Goal: Task Accomplishment & Management: Use online tool/utility

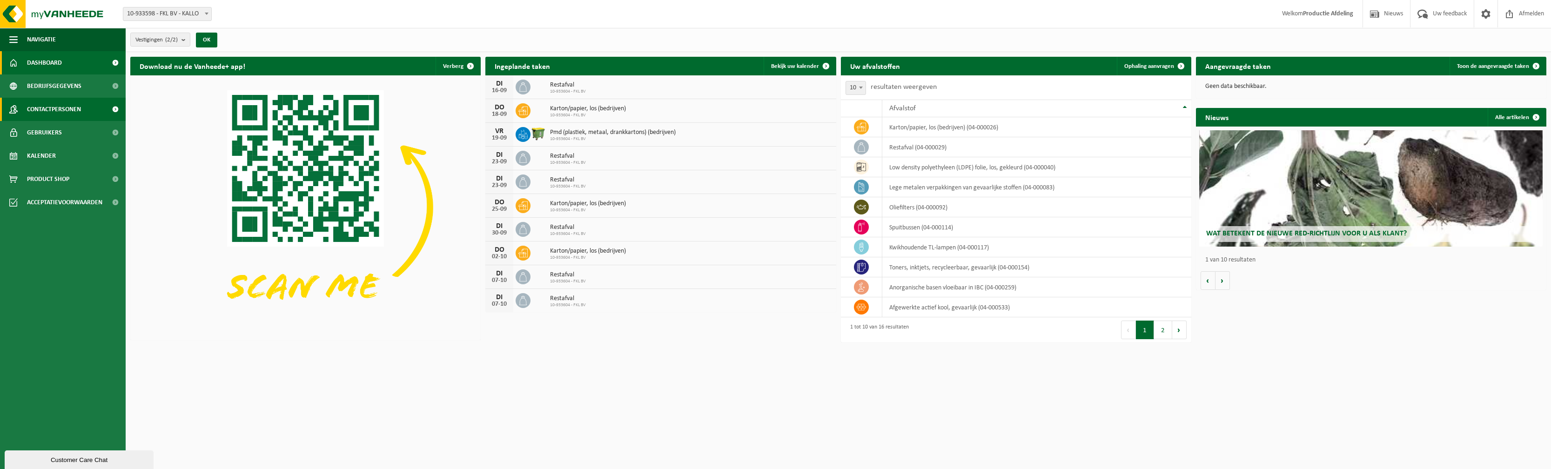
click at [38, 104] on span "Contactpersonen" at bounding box center [54, 109] width 54 height 23
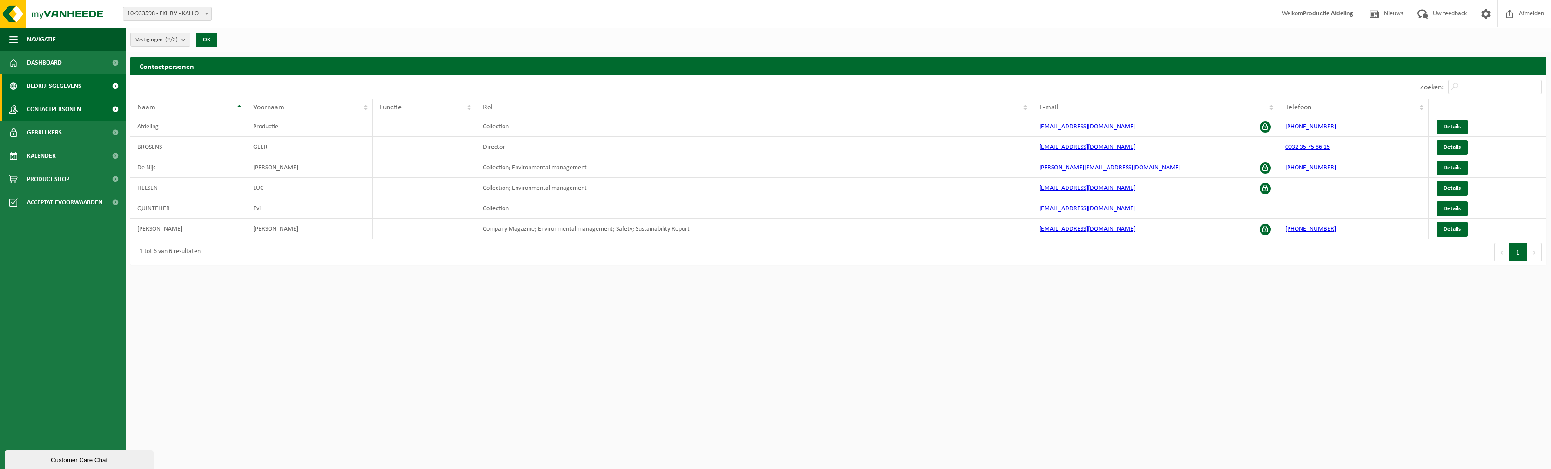
click at [55, 83] on span "Bedrijfsgegevens" at bounding box center [54, 85] width 54 height 23
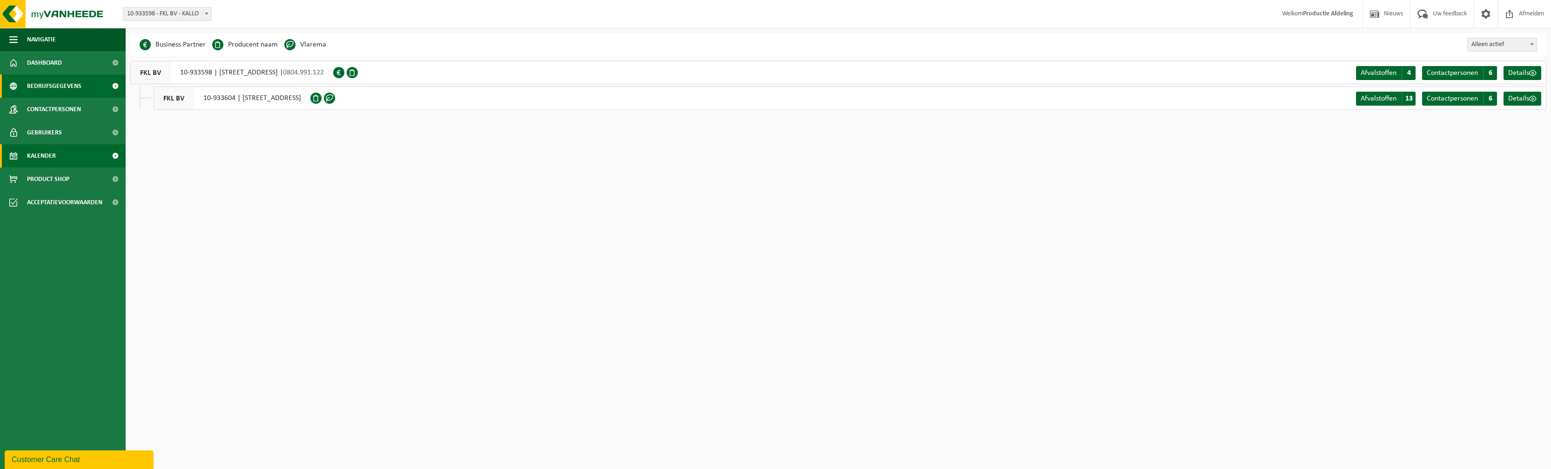
click at [64, 158] on link "Kalender" at bounding box center [63, 155] width 126 height 23
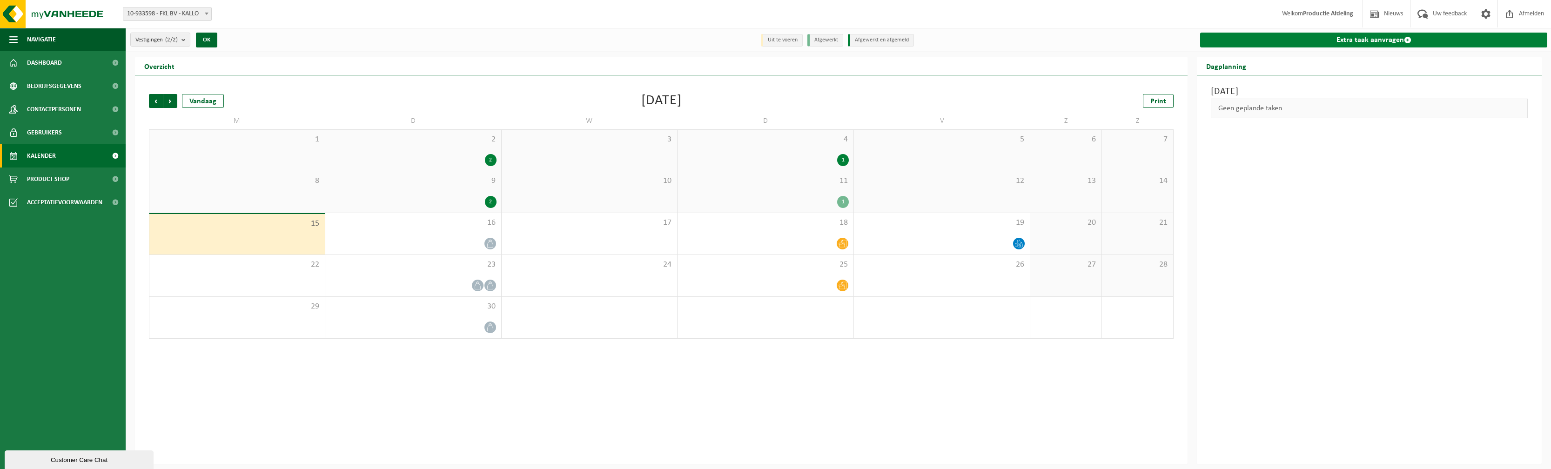
click at [1463, 36] on link "Extra taak aanvragen" at bounding box center [1373, 40] width 347 height 15
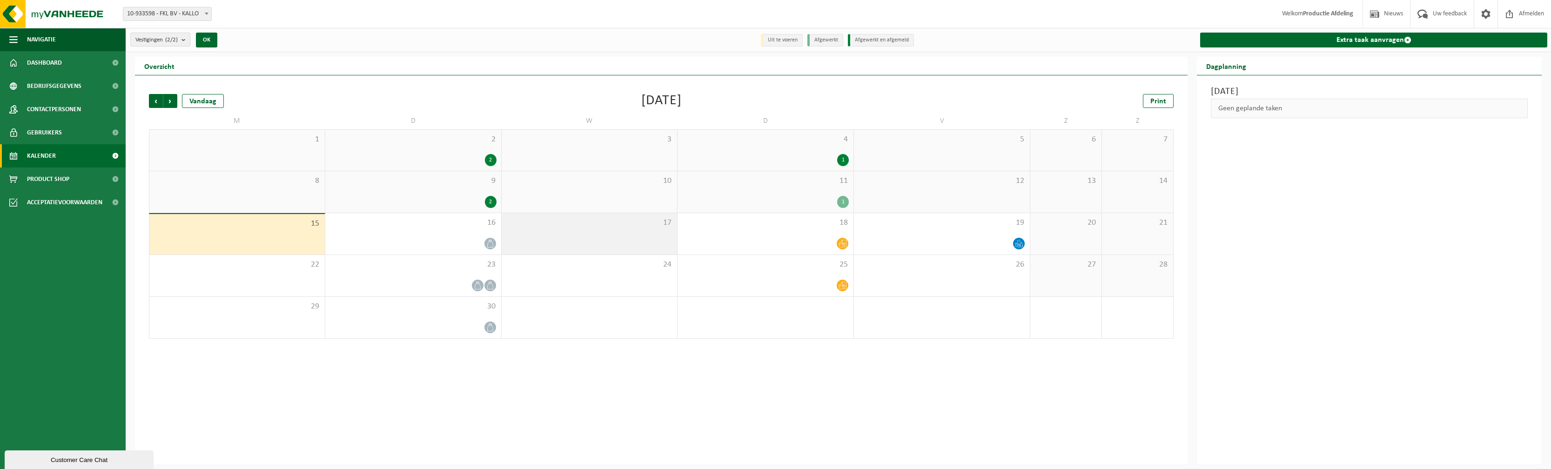
click at [557, 225] on span "17" at bounding box center [589, 223] width 167 height 10
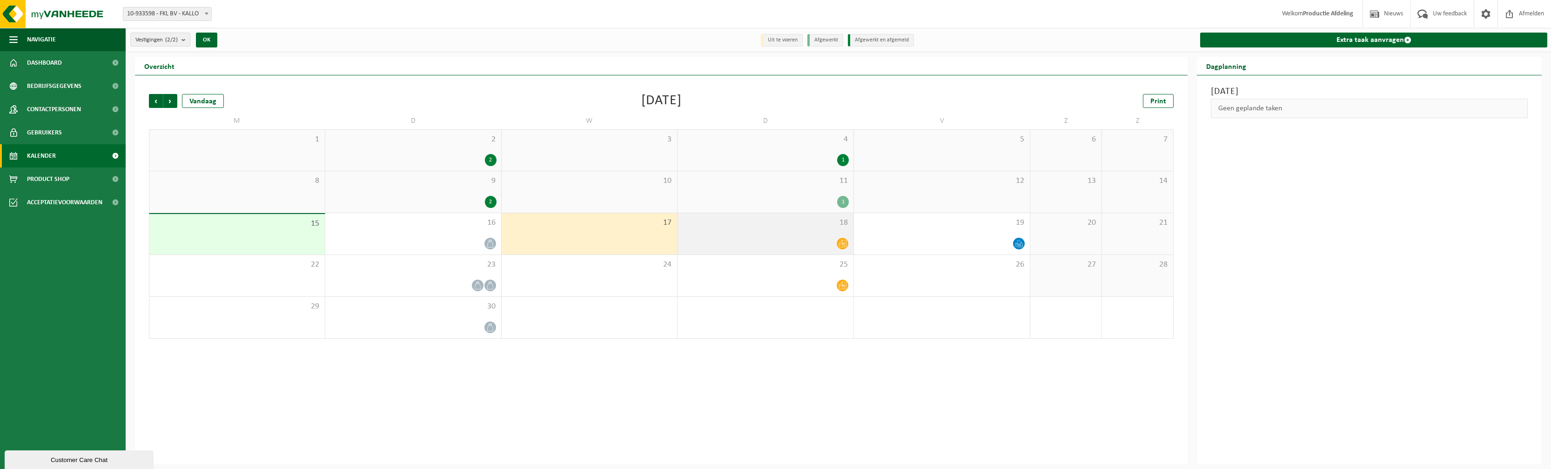
click at [709, 225] on span "18" at bounding box center [765, 223] width 167 height 10
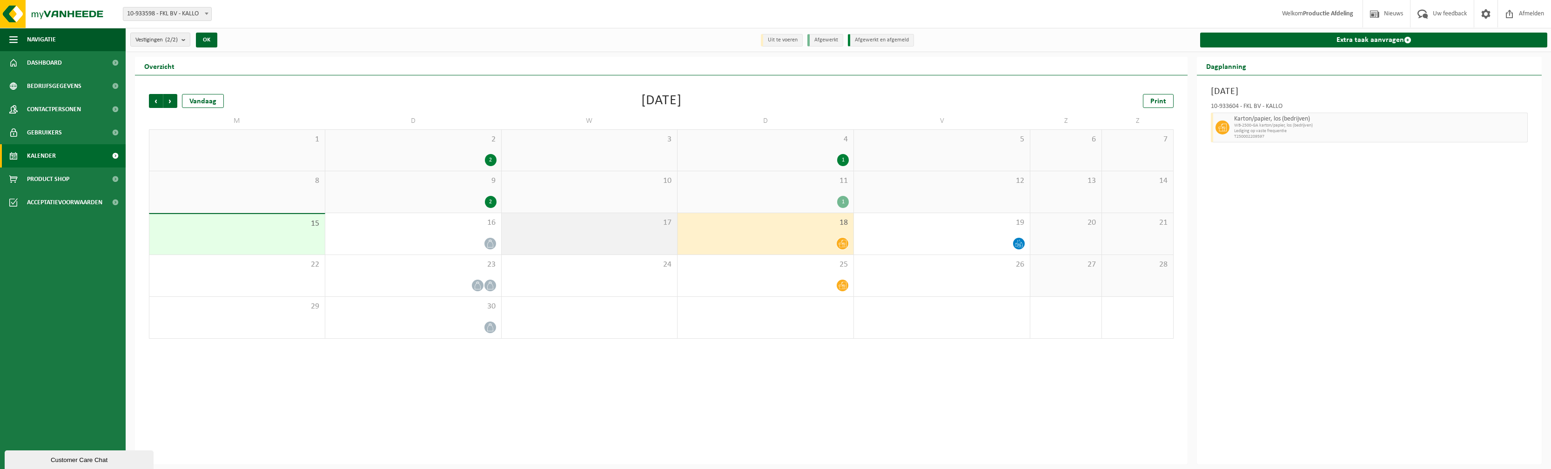
click at [638, 235] on div "17" at bounding box center [590, 233] width 176 height 41
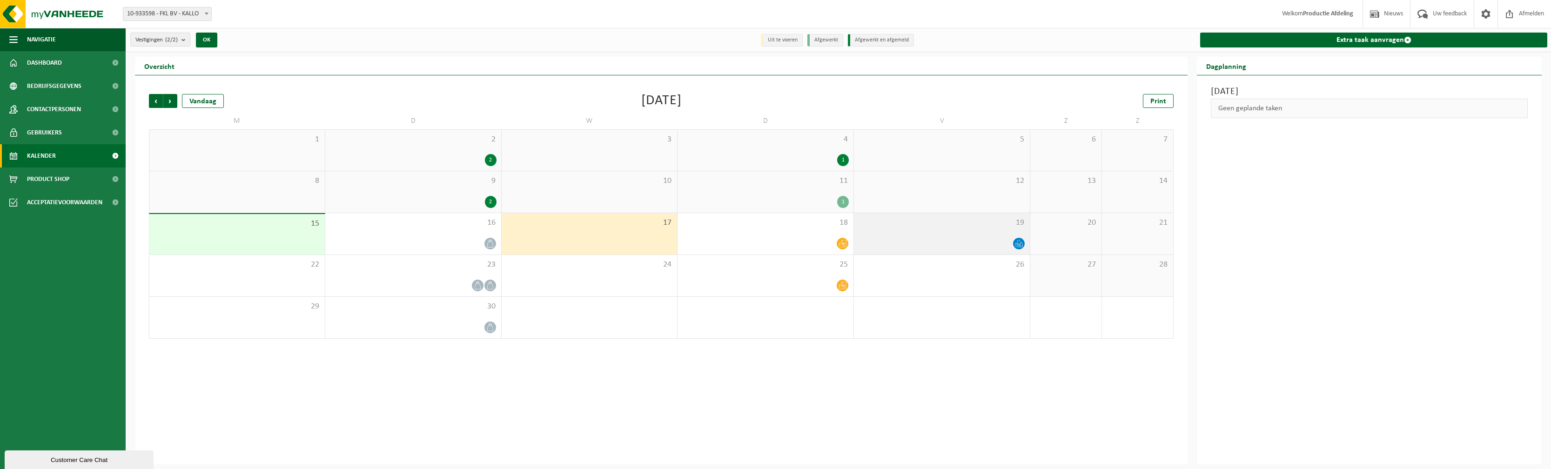
click at [960, 249] on div at bounding box center [942, 243] width 167 height 13
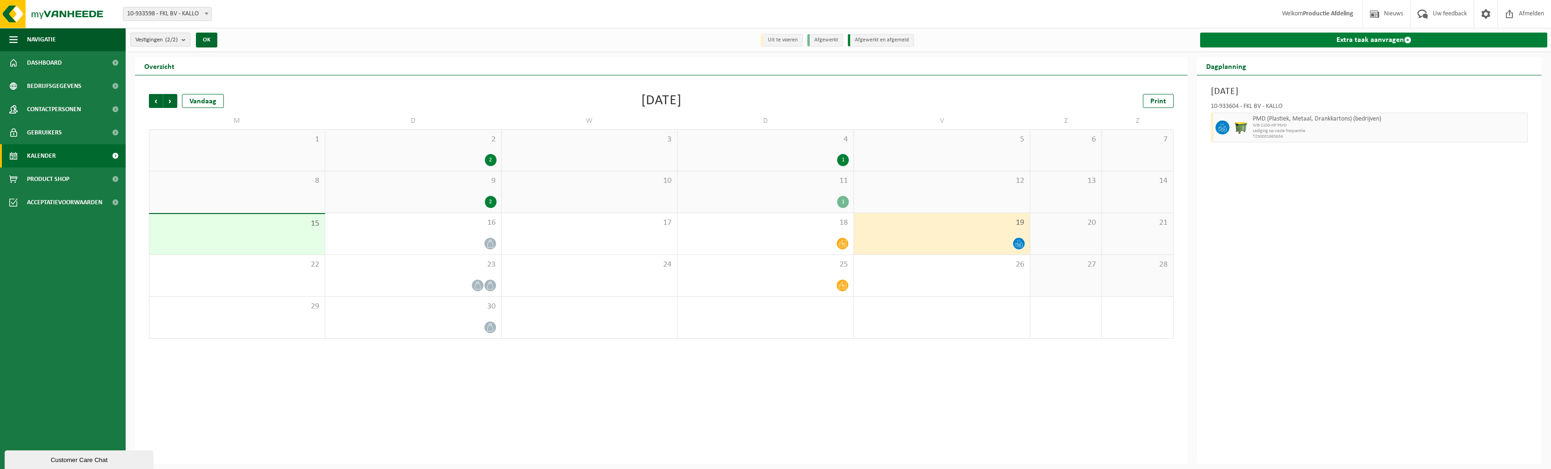
click at [1377, 39] on link "Extra taak aanvragen" at bounding box center [1373, 40] width 347 height 15
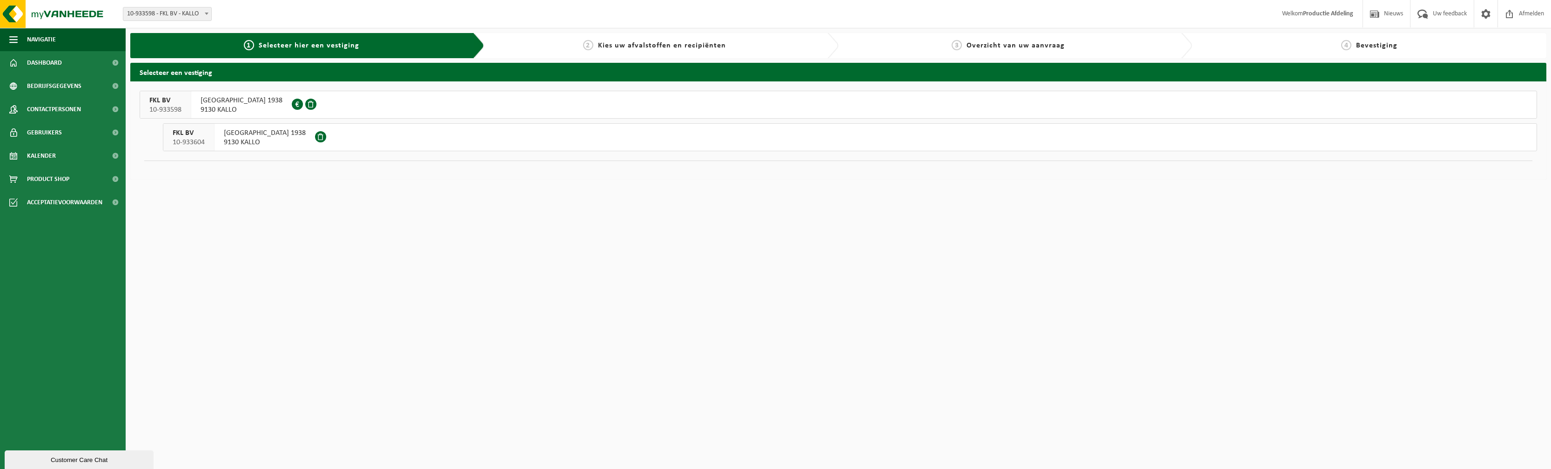
click at [278, 140] on span "9130 KALLO" at bounding box center [265, 142] width 82 height 9
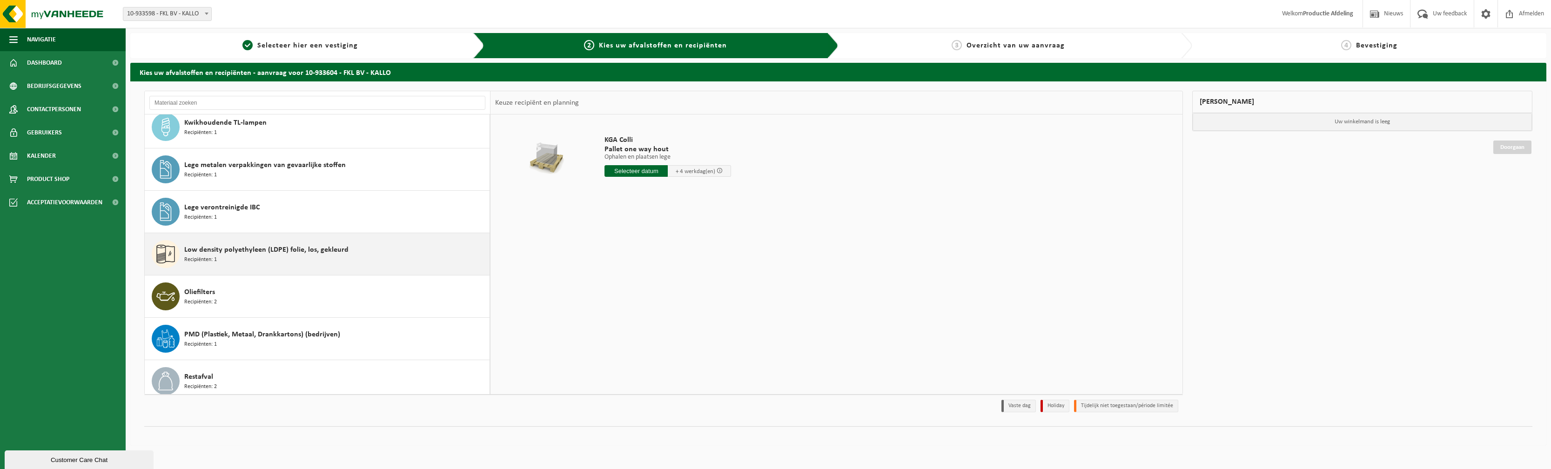
click at [326, 256] on div "Low density polyethyleen (LDPE) folie, los, gekleurd Recipiënten: 1" at bounding box center [335, 254] width 303 height 28
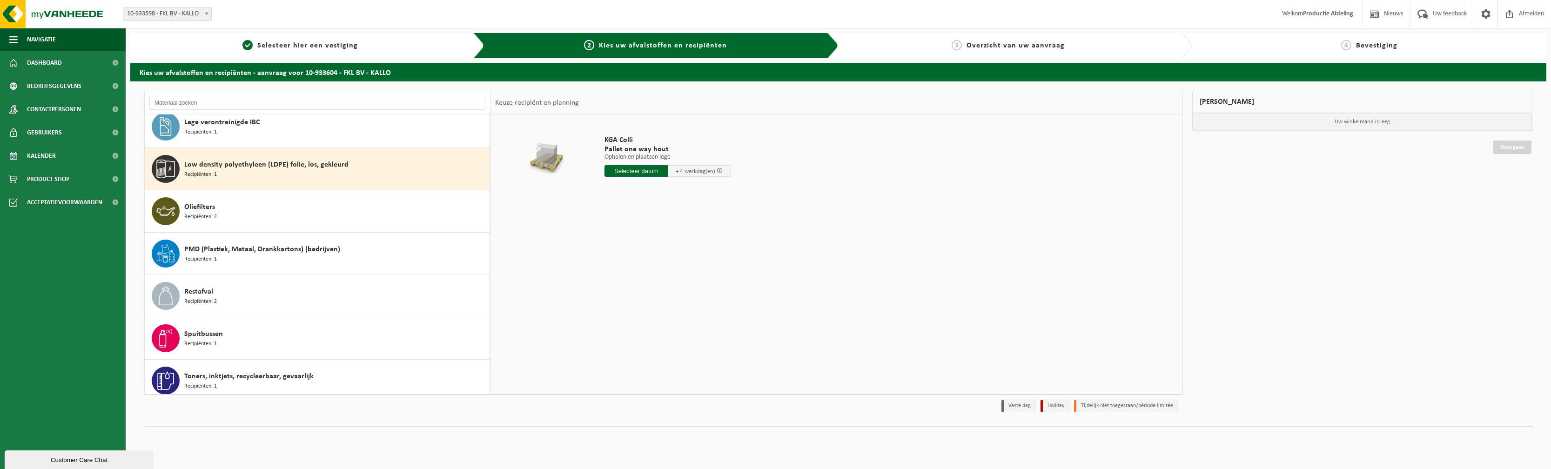
scroll to position [212, 0]
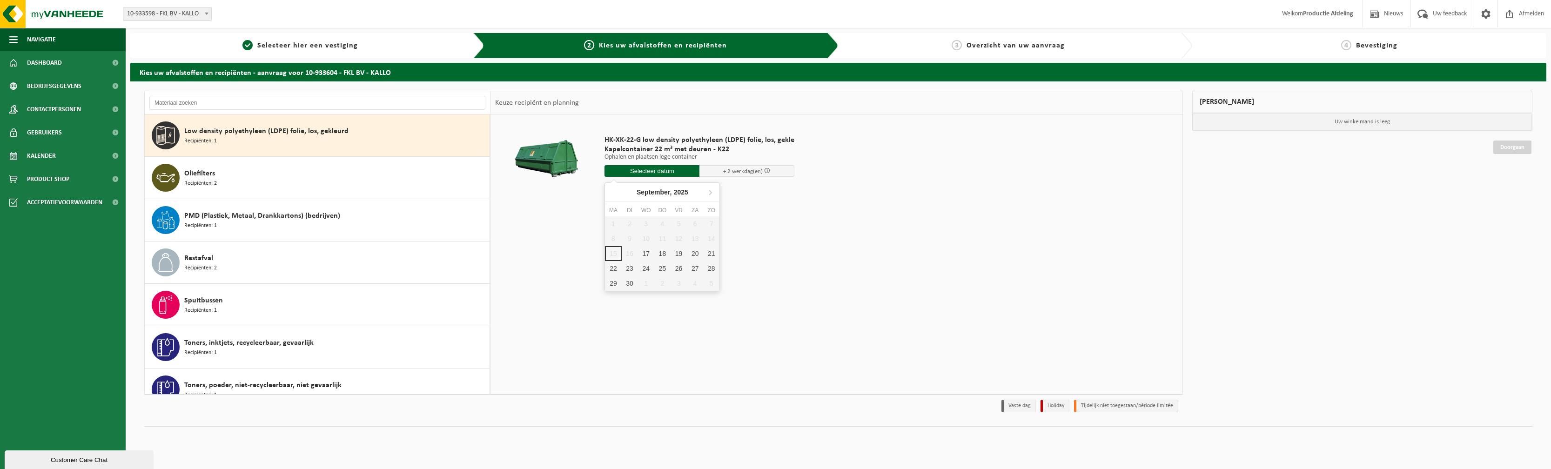
click at [669, 173] on input "text" at bounding box center [651, 171] width 95 height 12
click at [667, 252] on div "18" at bounding box center [662, 253] width 16 height 15
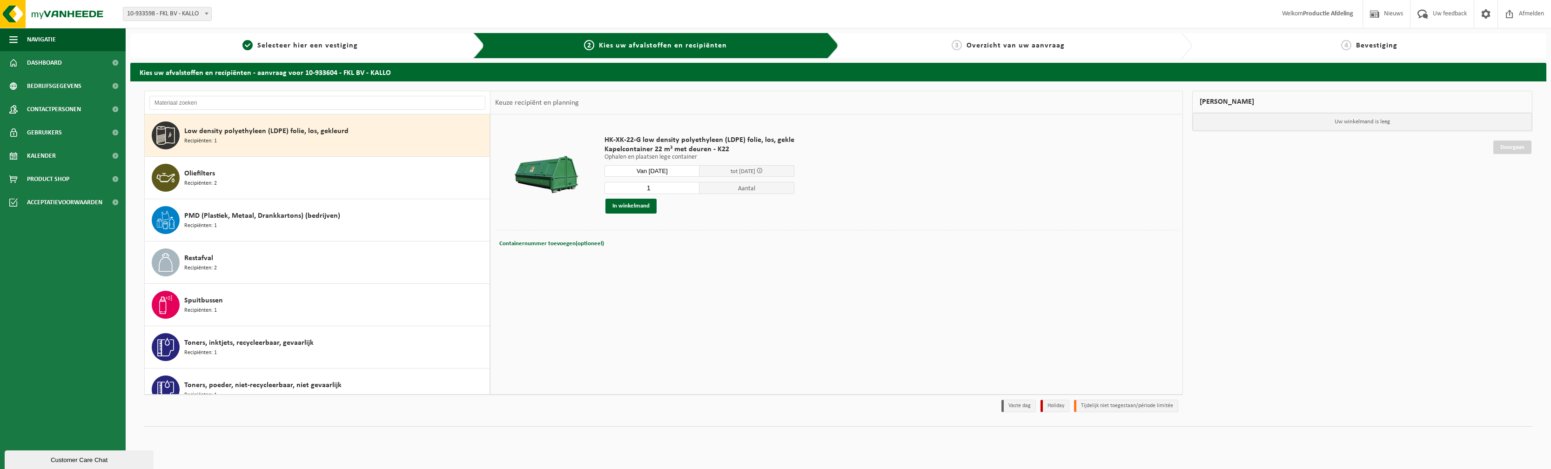
click at [665, 175] on input "Van 2025-09-18" at bounding box center [651, 171] width 95 height 12
click at [646, 251] on div "17" at bounding box center [646, 253] width 16 height 15
type input "Van 2025-09-17"
click at [731, 171] on span "tot 19/09/2025" at bounding box center [743, 171] width 25 height 6
click at [616, 203] on button "In winkelmand" at bounding box center [630, 206] width 51 height 15
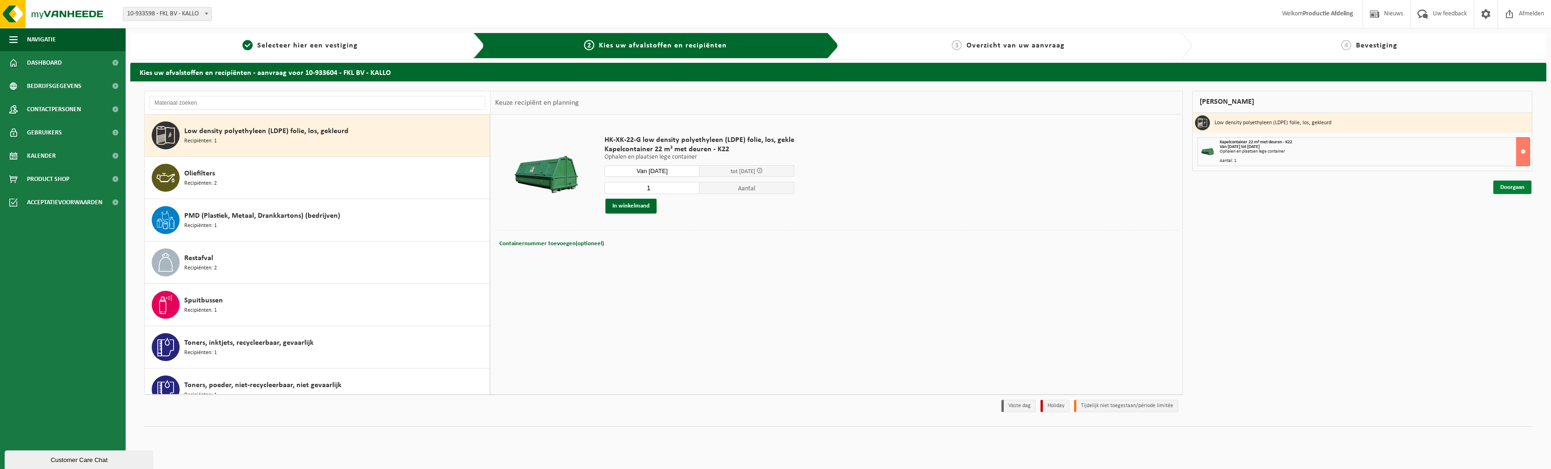
click at [1518, 193] on link "Doorgaan" at bounding box center [1512, 187] width 38 height 13
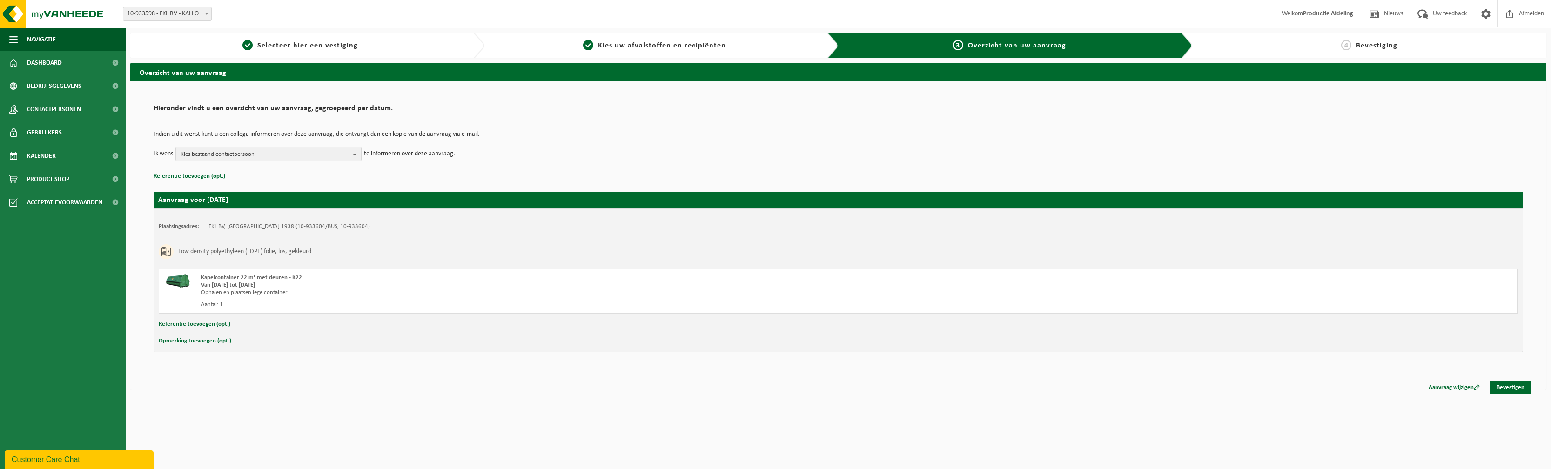
click at [284, 143] on td "Indien u dit wenst kunt u een collega informeren over deze aanvraag, die ontvan…" at bounding box center [839, 139] width 1370 height 16
click at [295, 152] on span "Kies bestaand contactpersoon" at bounding box center [265, 155] width 168 height 14
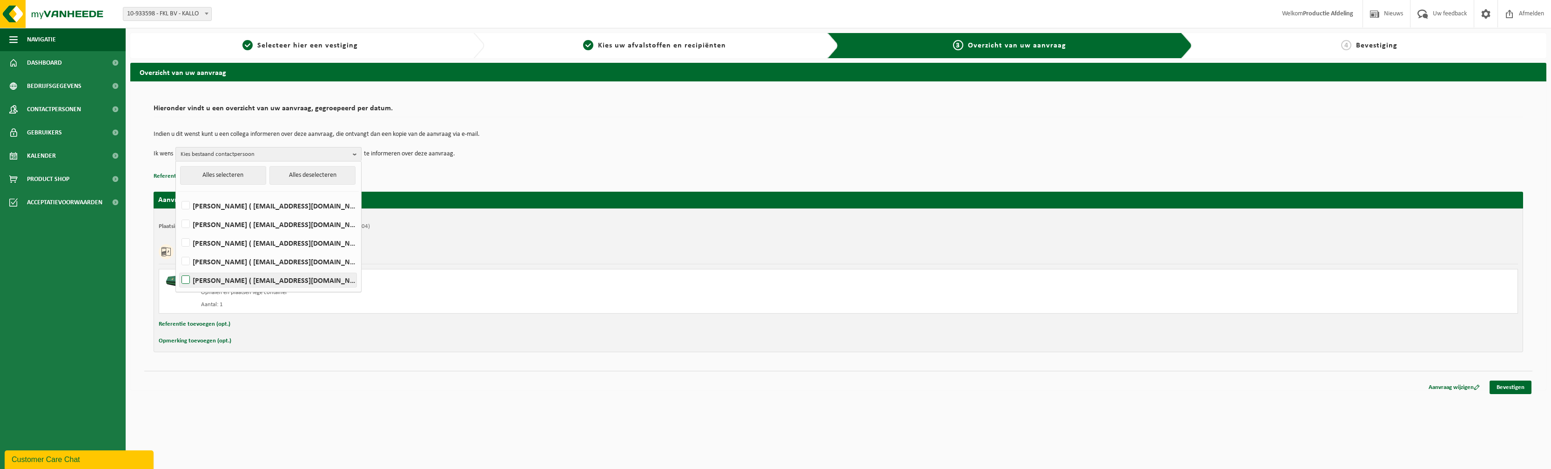
click at [189, 276] on label "[PERSON_NAME] ( [EMAIL_ADDRESS][DOMAIN_NAME] )" at bounding box center [268, 280] width 177 height 14
click at [178, 269] on input "[PERSON_NAME] ( [EMAIL_ADDRESS][DOMAIN_NAME] )" at bounding box center [178, 268] width 0 height 0
checkbox input "true"
drag, startPoint x: 239, startPoint y: 391, endPoint x: 247, endPoint y: 318, distance: 73.4
click at [239, 391] on div "Overzicht van uw aanvraag Hieronder vindt u een overzicht van uw aanvraag, gegr…" at bounding box center [838, 229] width 1425 height 332
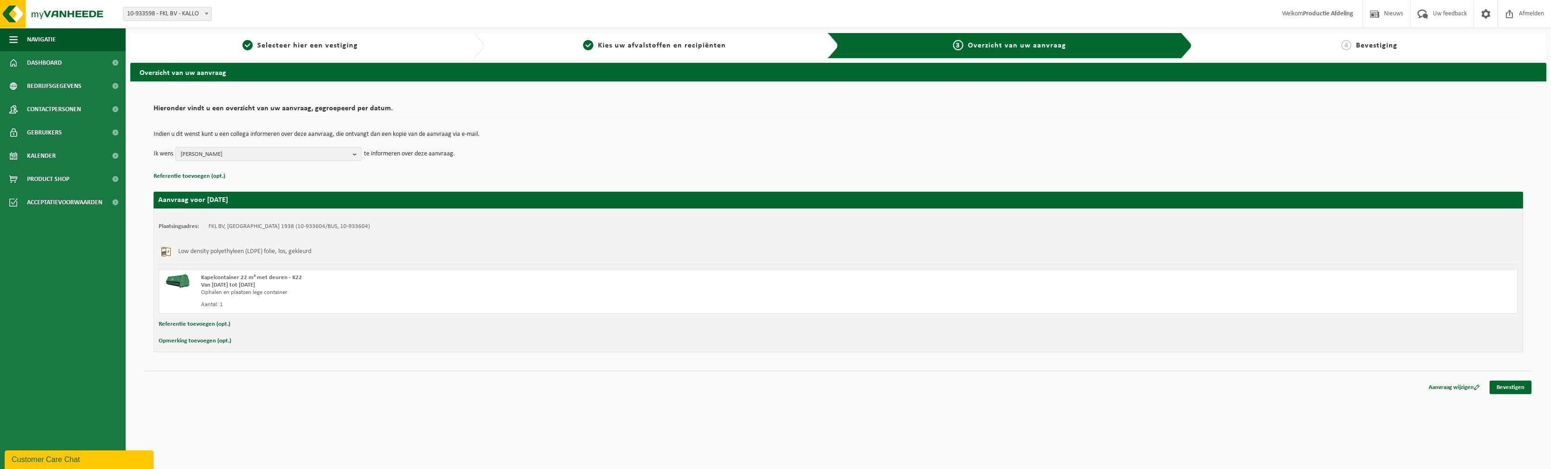
click at [1509, 376] on div "Aanvraag wijzigen Bevestigen" at bounding box center [838, 376] width 1388 height 10
click at [1509, 382] on link "Bevestigen" at bounding box center [1511, 387] width 42 height 13
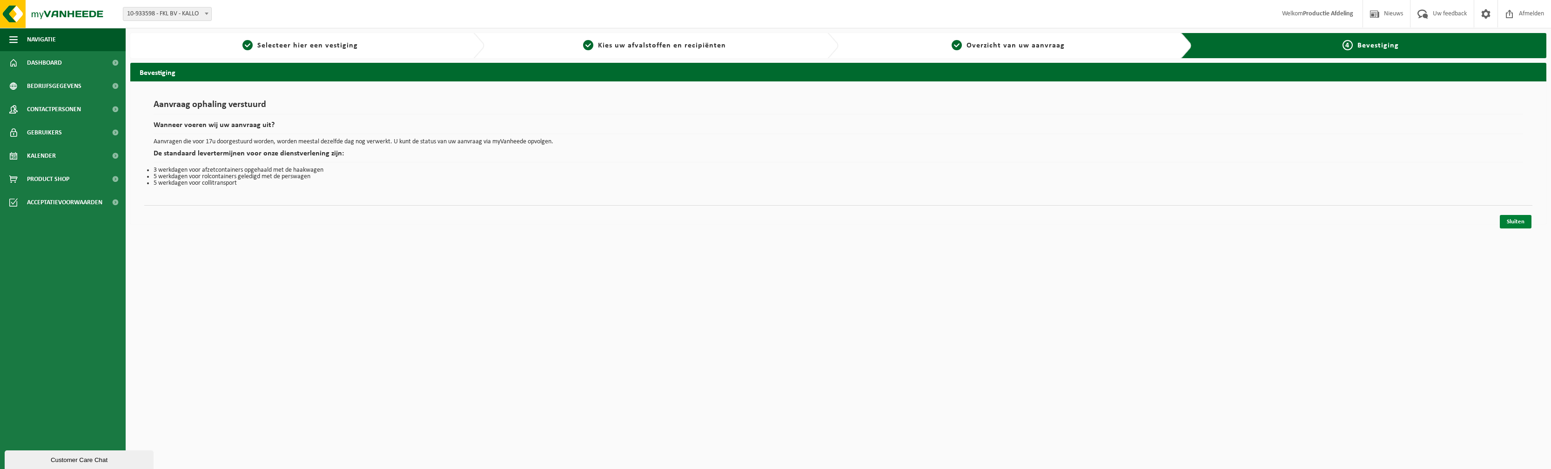
click at [1518, 221] on link "Sluiten" at bounding box center [1516, 221] width 32 height 13
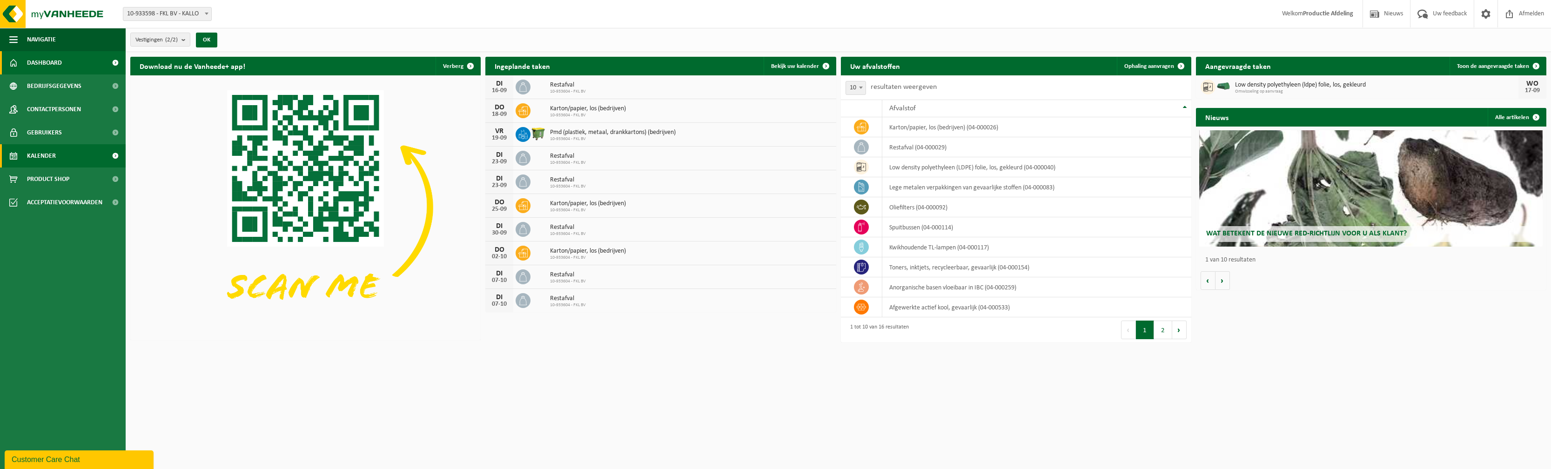
click at [40, 154] on span "Kalender" at bounding box center [41, 155] width 29 height 23
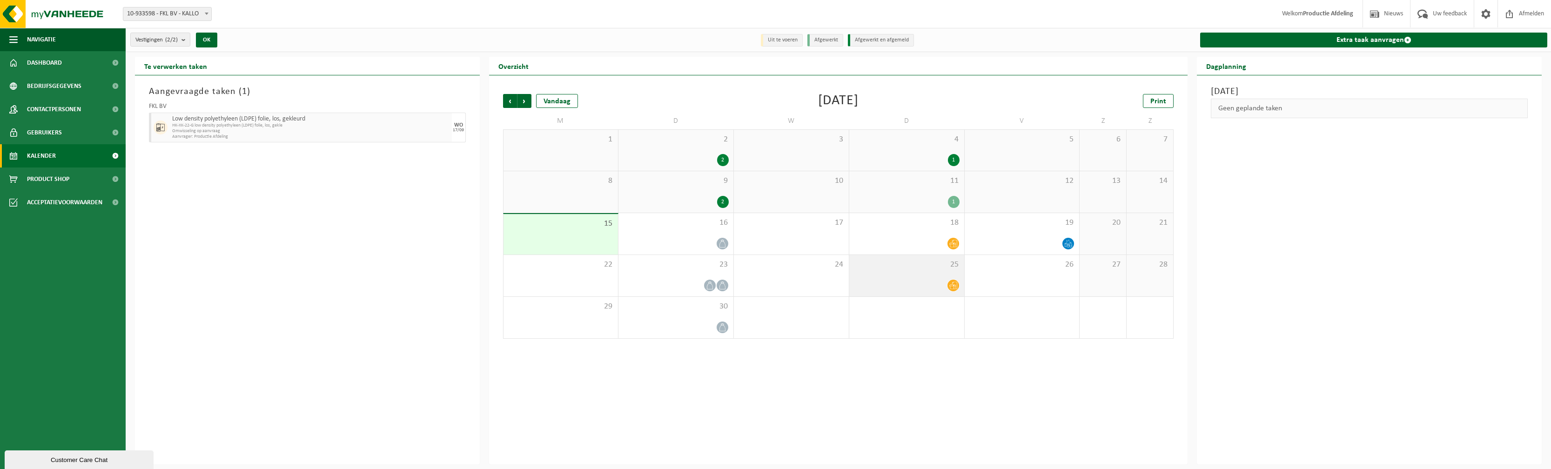
click at [878, 264] on span "25" at bounding box center [907, 265] width 106 height 10
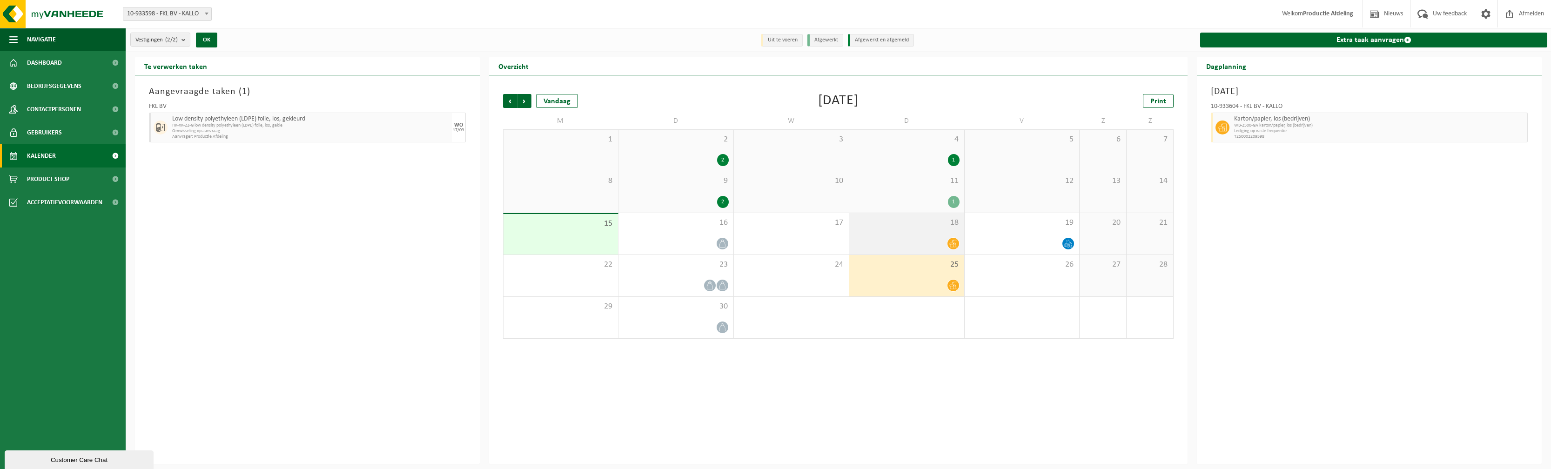
click at [877, 233] on div "18" at bounding box center [906, 233] width 115 height 41
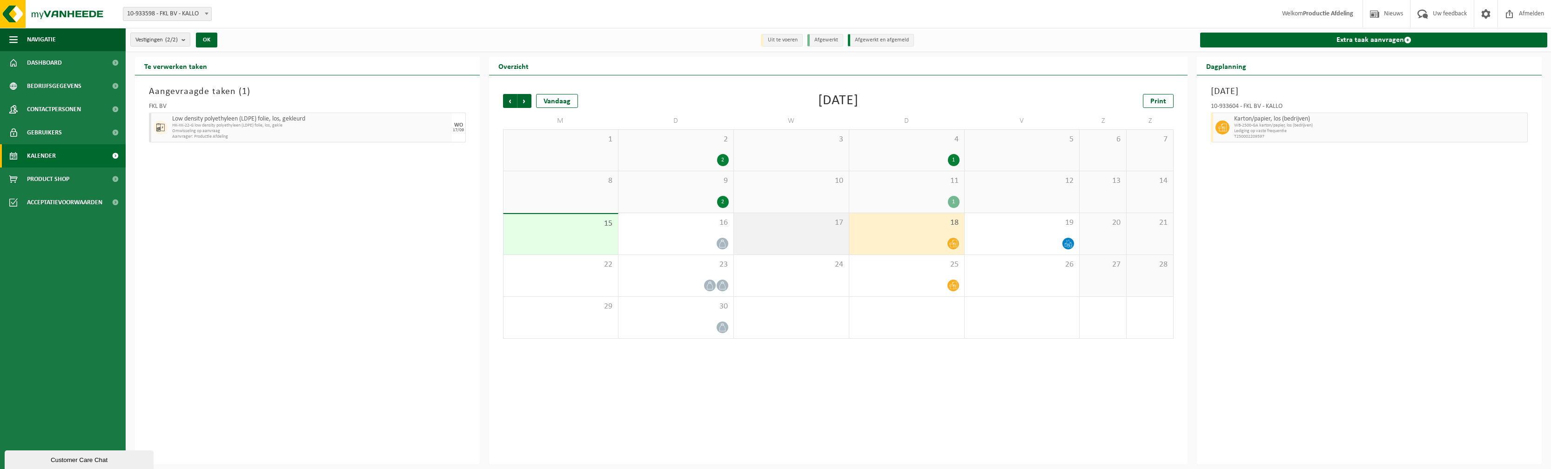
click at [809, 233] on div "17" at bounding box center [791, 233] width 115 height 41
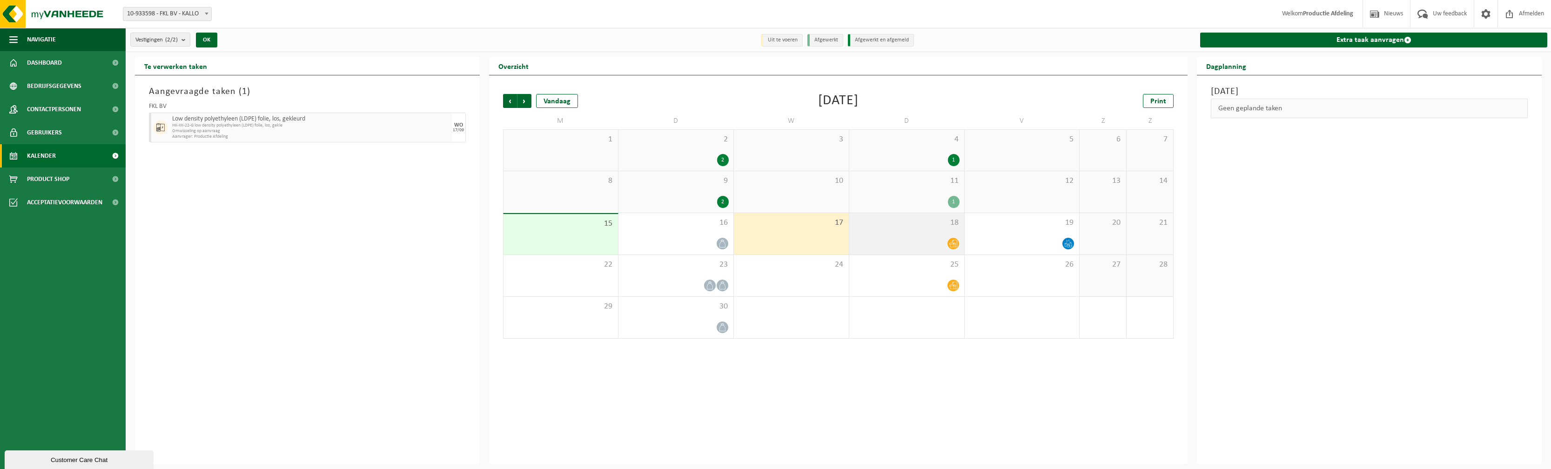
click at [907, 231] on div "18" at bounding box center [906, 233] width 115 height 41
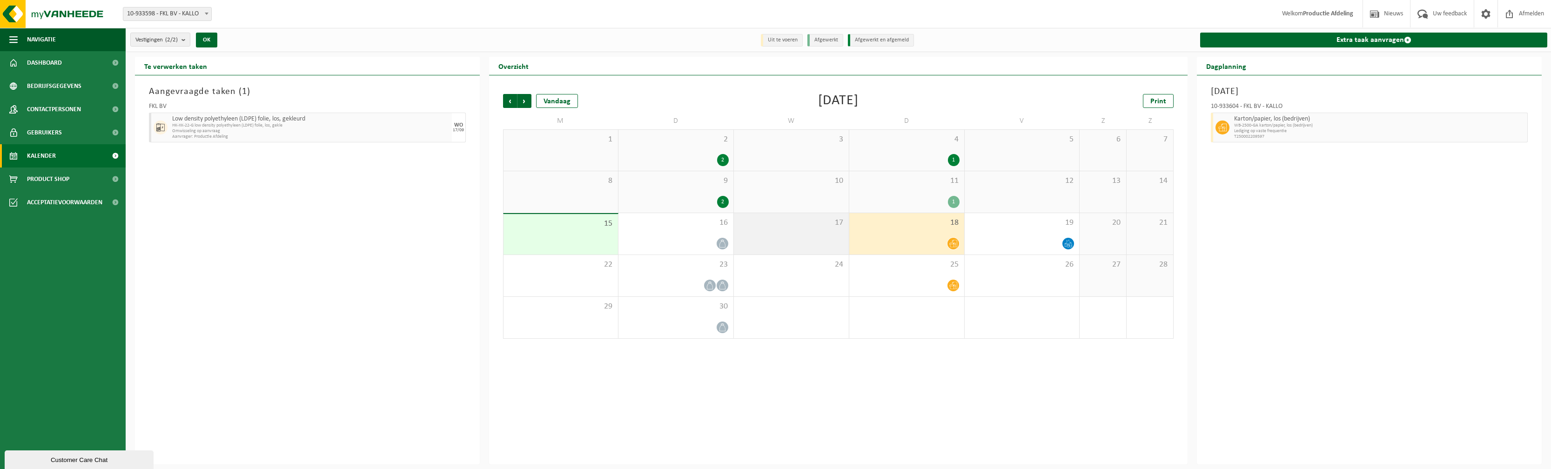
click at [797, 217] on div "17" at bounding box center [791, 233] width 115 height 41
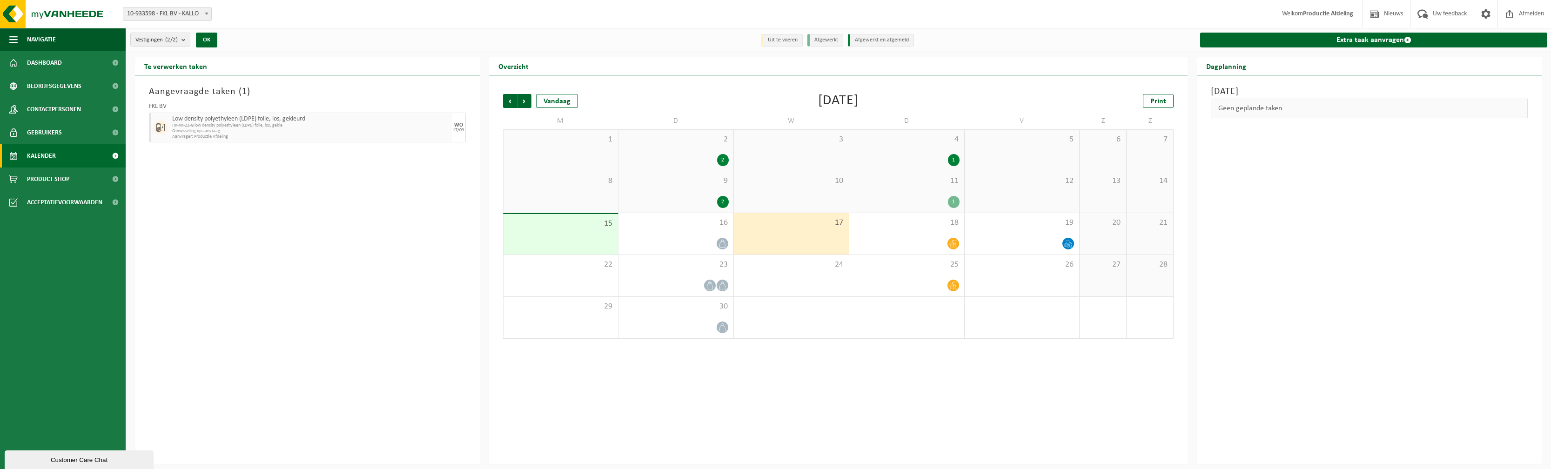
click at [931, 188] on div "11 1" at bounding box center [906, 191] width 115 height 41
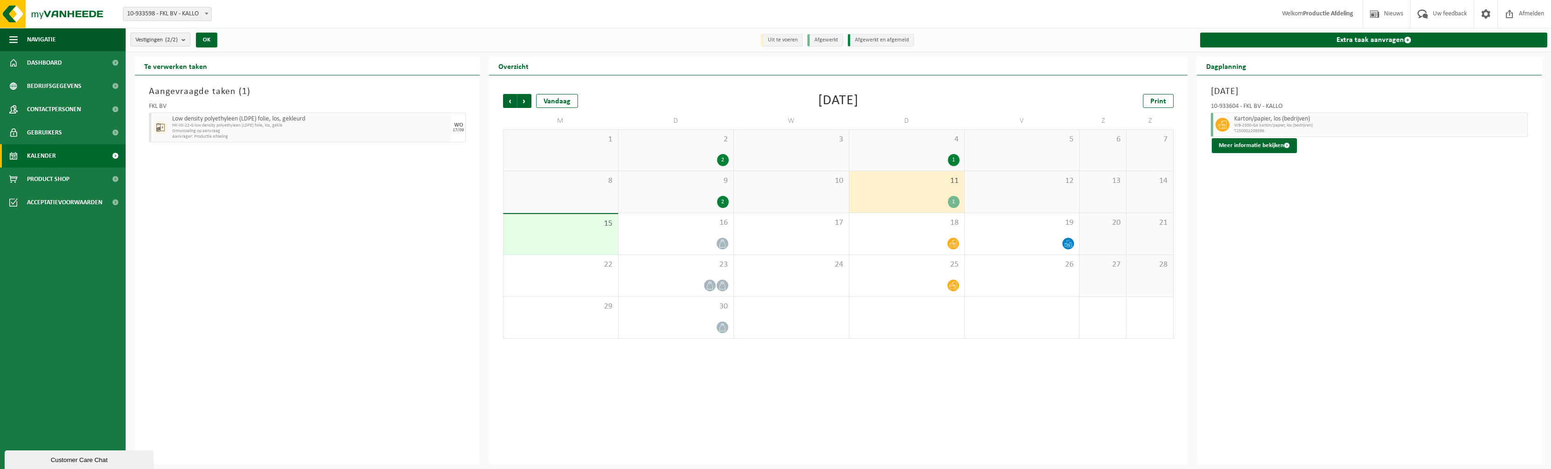
drag, startPoint x: 1322, startPoint y: 123, endPoint x: 1316, endPoint y: 123, distance: 6.5
click at [1320, 123] on span "WB-2500-GA karton/papier, los (bedrijven)" at bounding box center [1379, 126] width 291 height 6
click at [1230, 144] on button "Meer informatie bekijken" at bounding box center [1254, 145] width 85 height 15
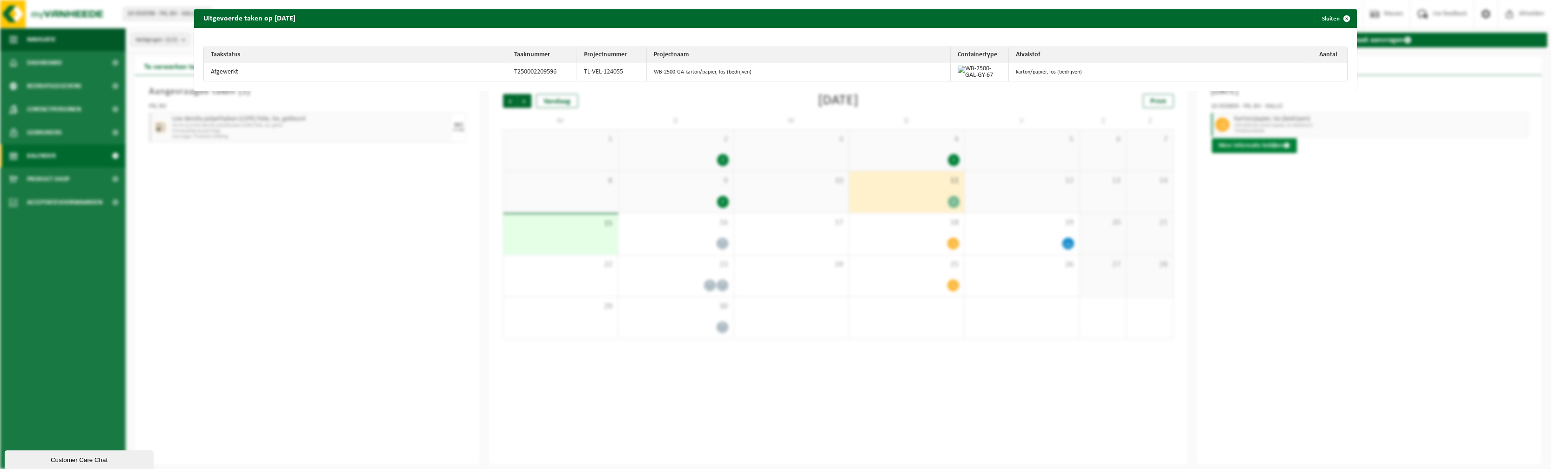
click at [1230, 144] on div "Uitgevoerde taken op [DATE] Sluiten Taakstatus Taaknummer Projectnummer Project…" at bounding box center [775, 234] width 1551 height 469
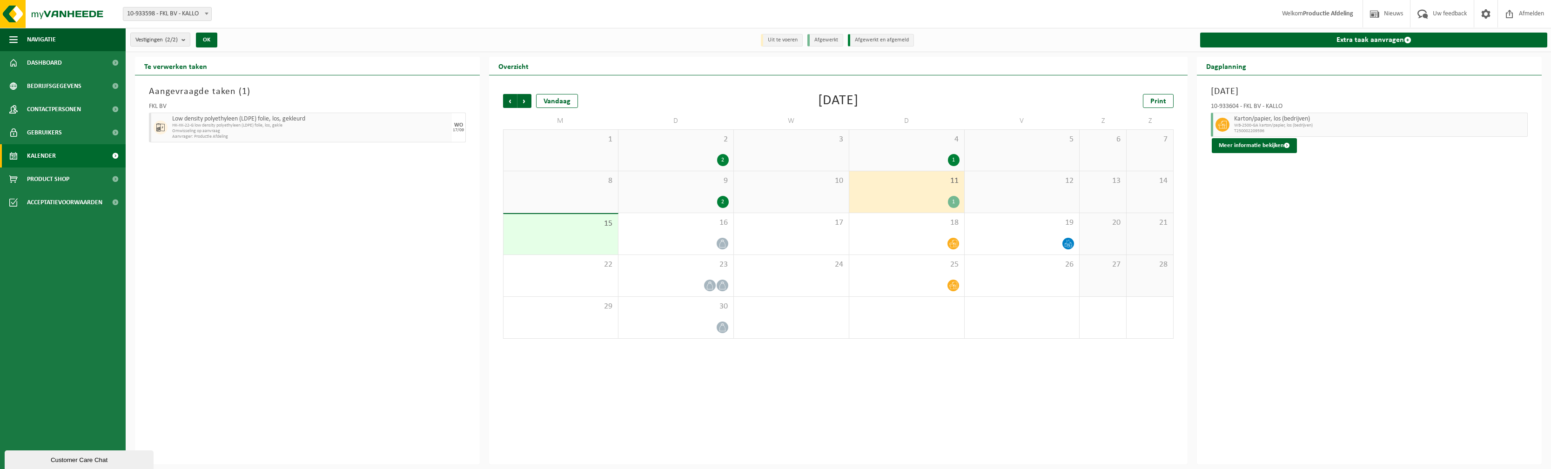
click at [1213, 200] on div "[DATE] 10-933604 - FKL BV - KALLO Karton/papier, los (bedrijven) WB-2500-GA kar…" at bounding box center [1369, 269] width 345 height 389
click at [900, 216] on div "18" at bounding box center [906, 233] width 115 height 41
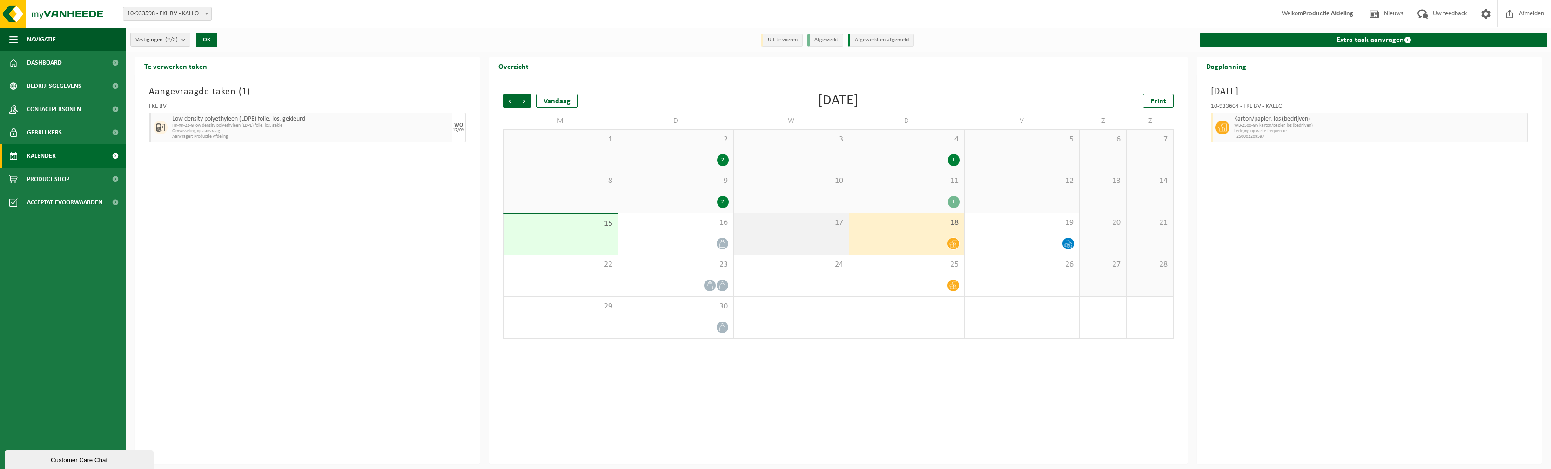
drag, startPoint x: 792, startPoint y: 222, endPoint x: 800, endPoint y: 222, distance: 8.4
click at [792, 222] on span "17" at bounding box center [792, 223] width 106 height 10
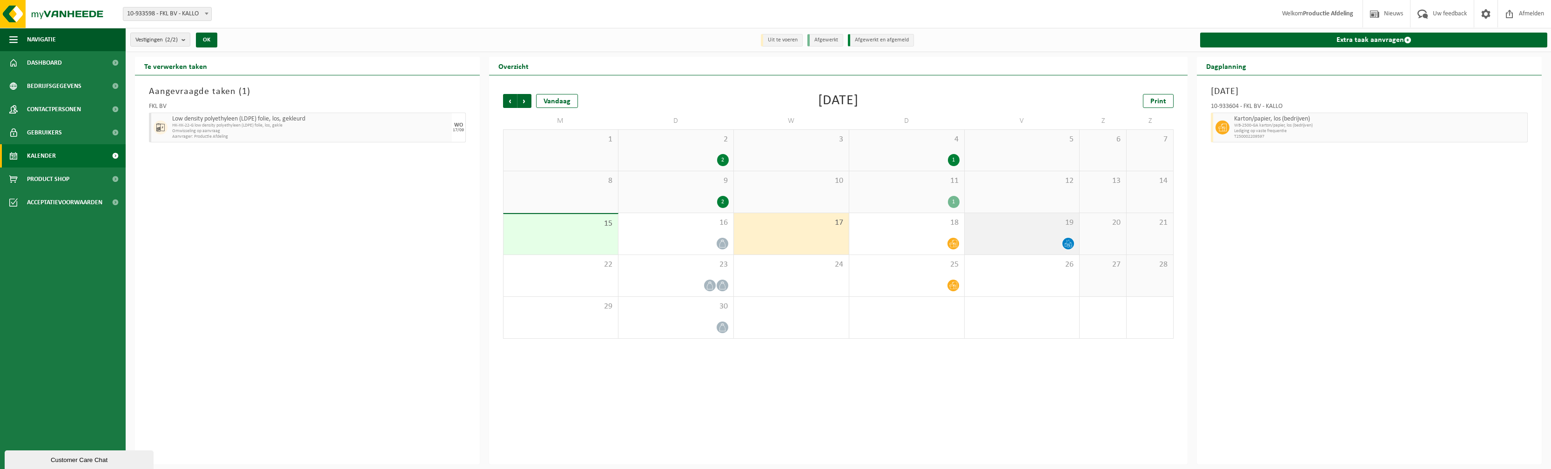
click at [988, 222] on span "19" at bounding box center [1022, 223] width 106 height 10
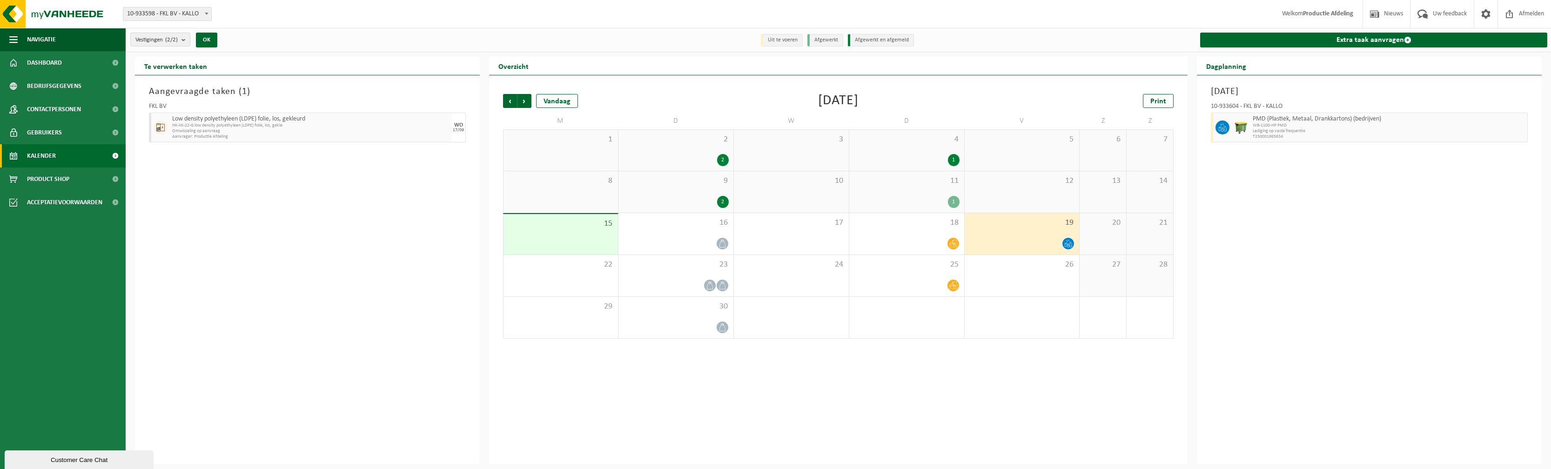
click at [924, 184] on span "11" at bounding box center [907, 181] width 106 height 10
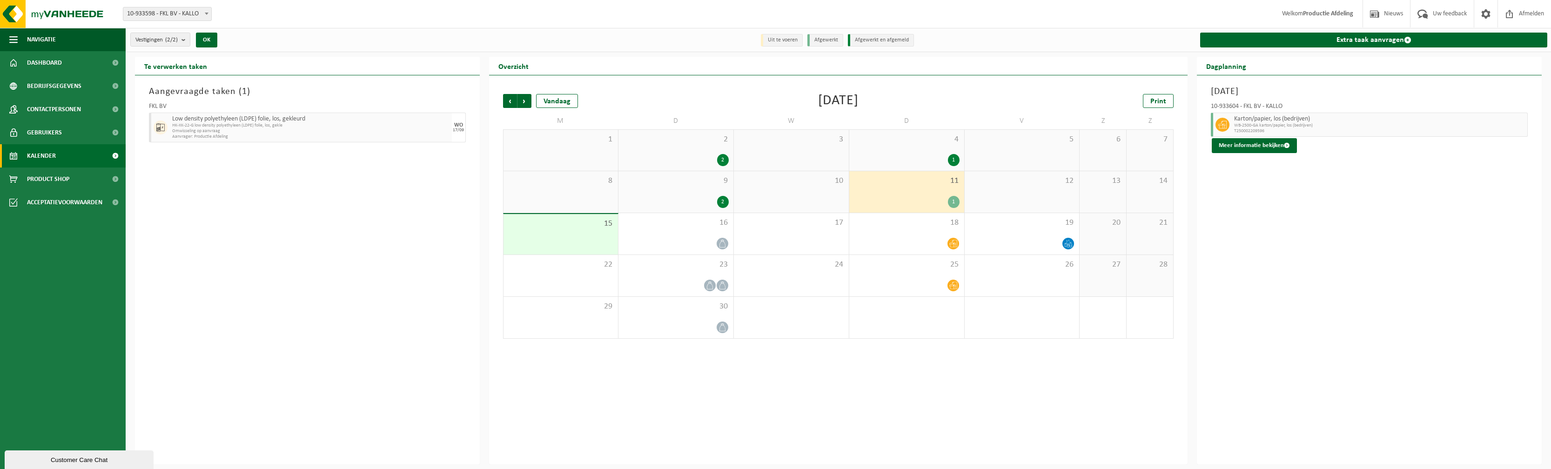
click at [956, 202] on div "1" at bounding box center [954, 202] width 12 height 12
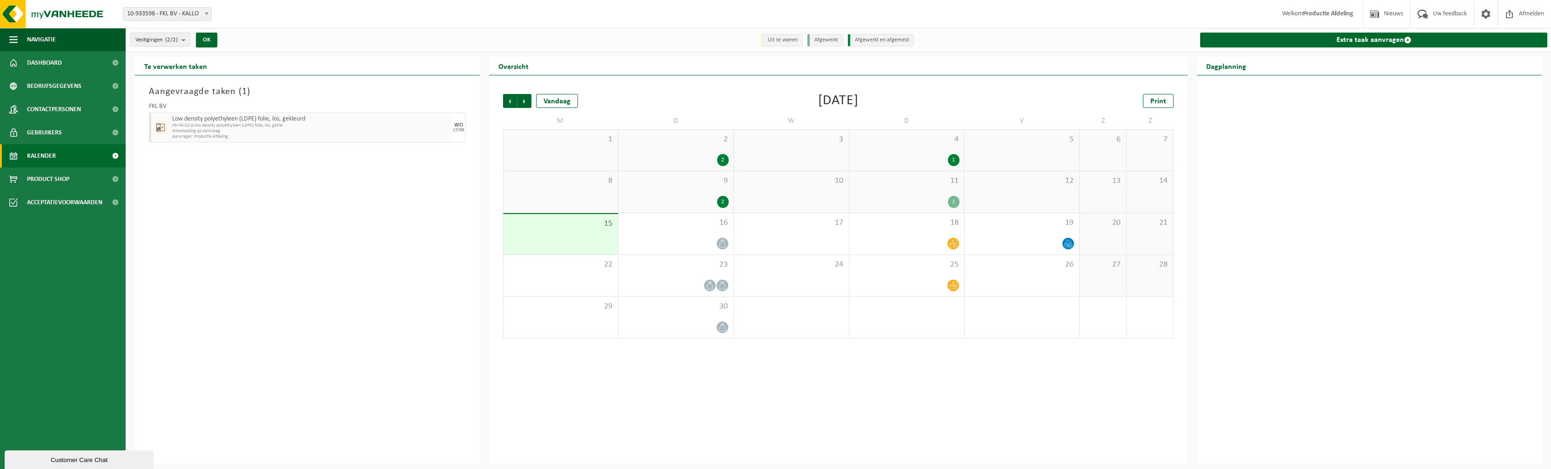
click at [956, 202] on div "1" at bounding box center [954, 202] width 12 height 12
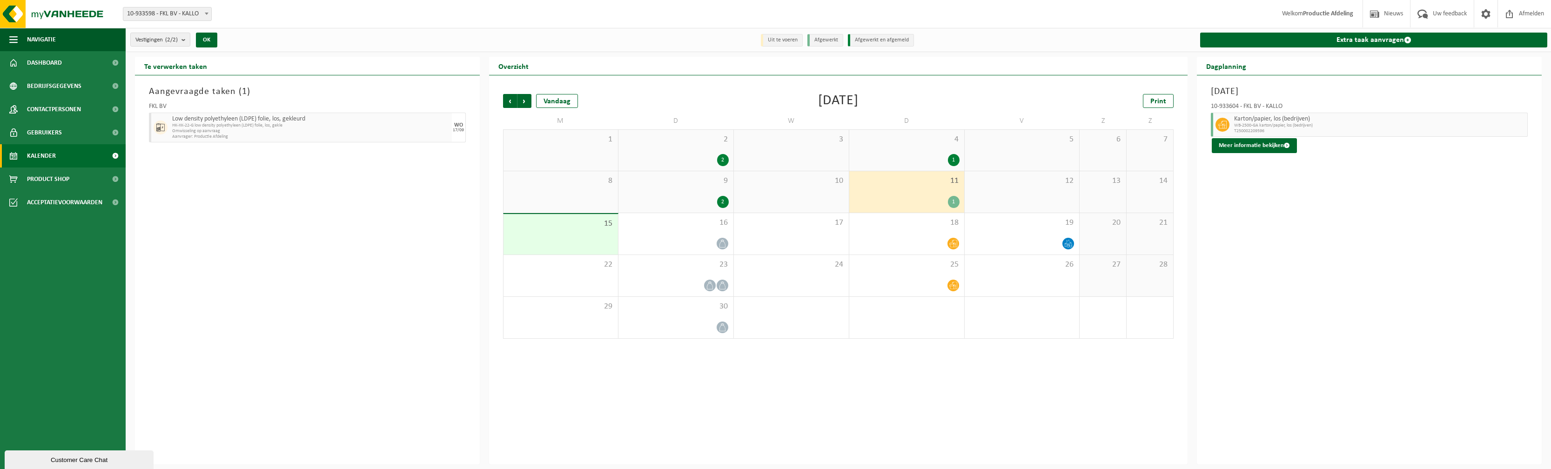
click at [1215, 122] on div at bounding box center [1221, 125] width 21 height 24
click at [1221, 146] on button "Meer informatie bekijken" at bounding box center [1254, 145] width 85 height 15
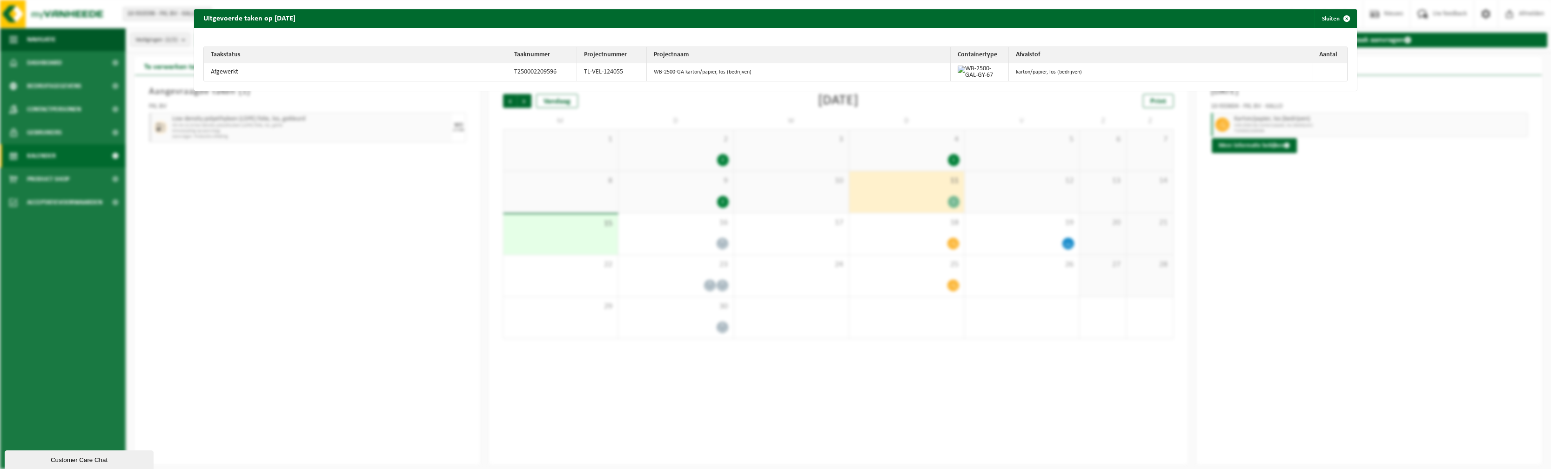
click at [923, 168] on div "Uitgevoerde taken op [DATE] Sluiten Taakstatus Taaknummer Projectnummer Project…" at bounding box center [775, 234] width 1551 height 469
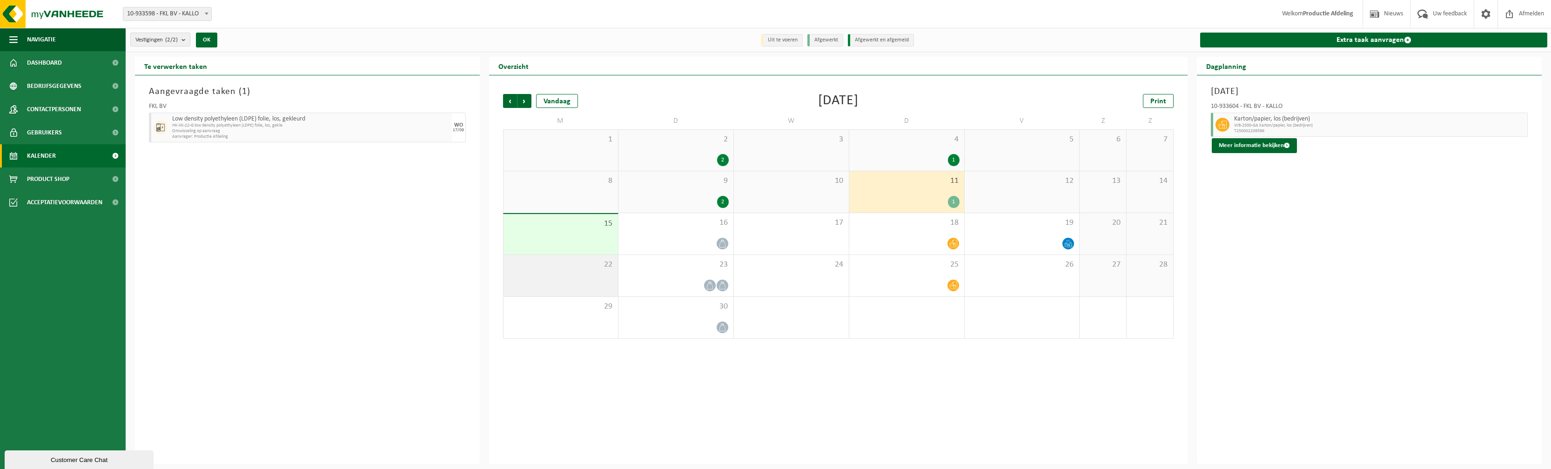
click at [591, 259] on div "22" at bounding box center [561, 275] width 114 height 41
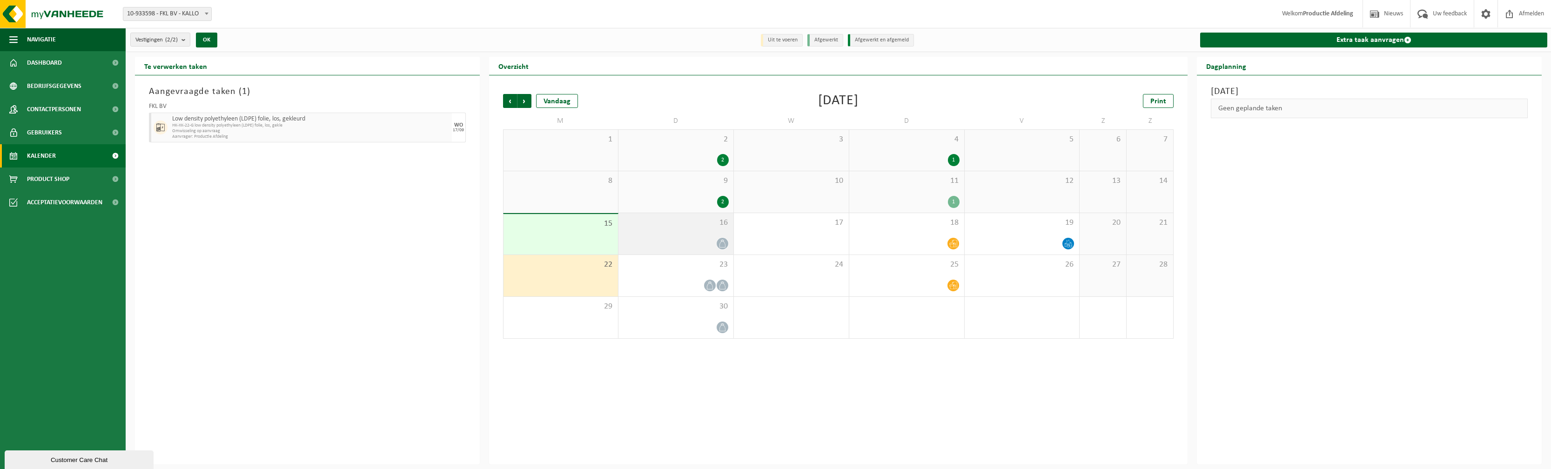
drag, startPoint x: 600, startPoint y: 234, endPoint x: 683, endPoint y: 236, distance: 83.3
click at [600, 234] on div "15" at bounding box center [561, 234] width 114 height 40
